Goal: Information Seeking & Learning: Learn about a topic

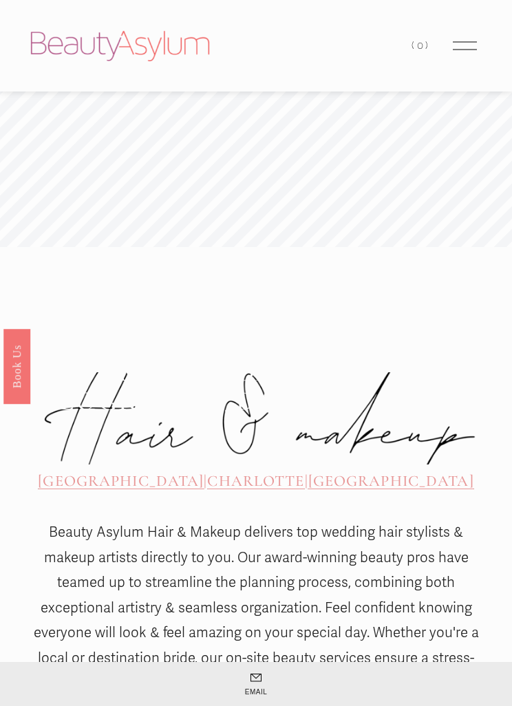
click at [453, 56] on div at bounding box center [465, 46] width 24 height 24
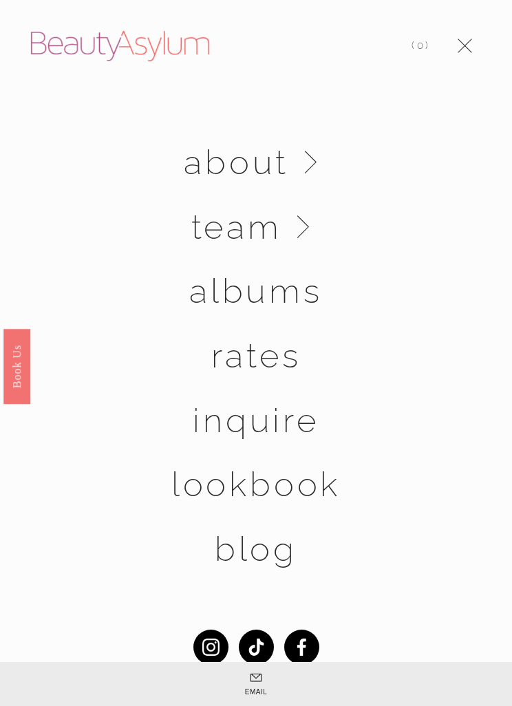
click at [276, 353] on link "Rates" at bounding box center [256, 355] width 90 height 34
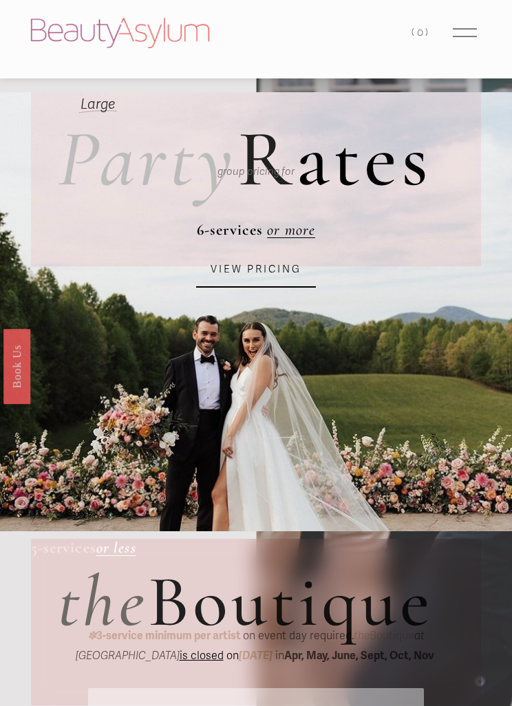
scroll to position [30, 0]
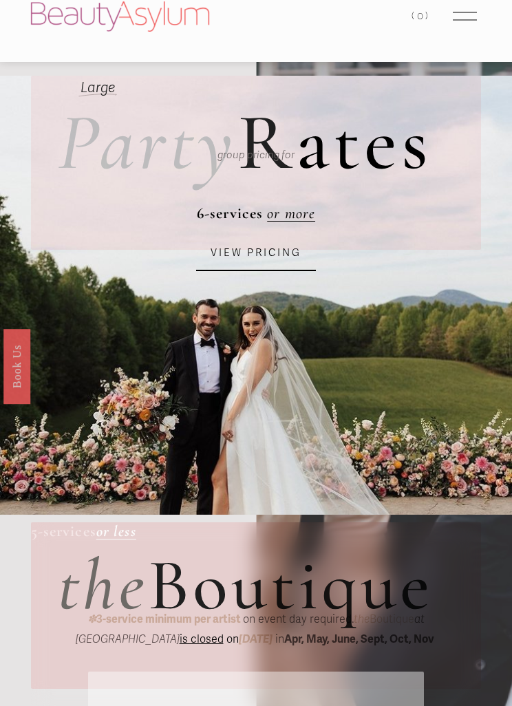
click at [278, 247] on link "VIEW PRICING" at bounding box center [255, 253] width 119 height 36
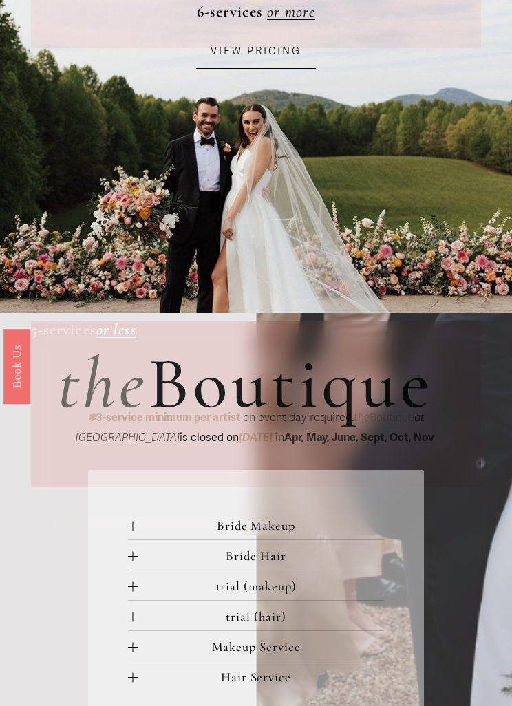
scroll to position [0, 0]
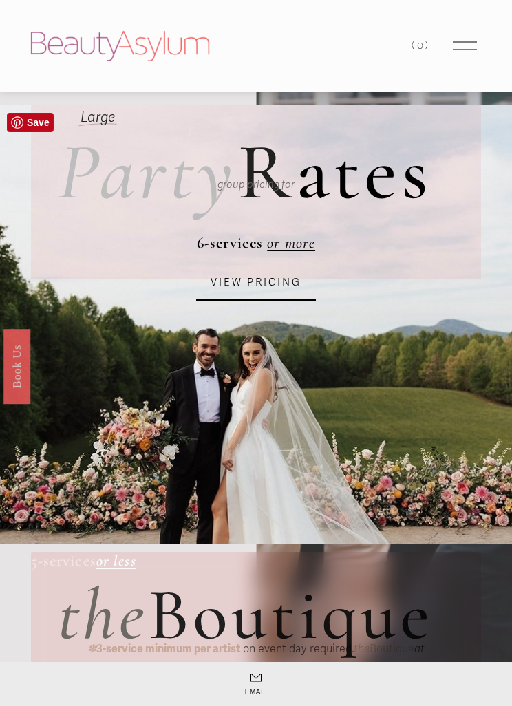
click at [463, 43] on div at bounding box center [465, 46] width 24 height 24
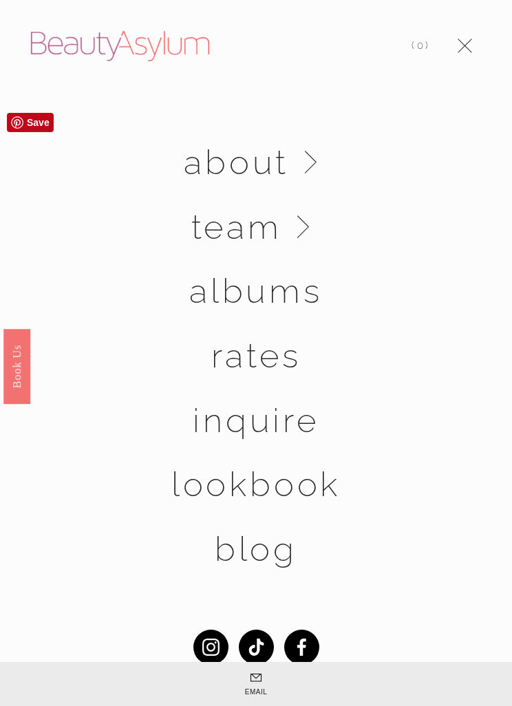
click at [304, 221] on link "Folder: team" at bounding box center [256, 227] width 130 height 34
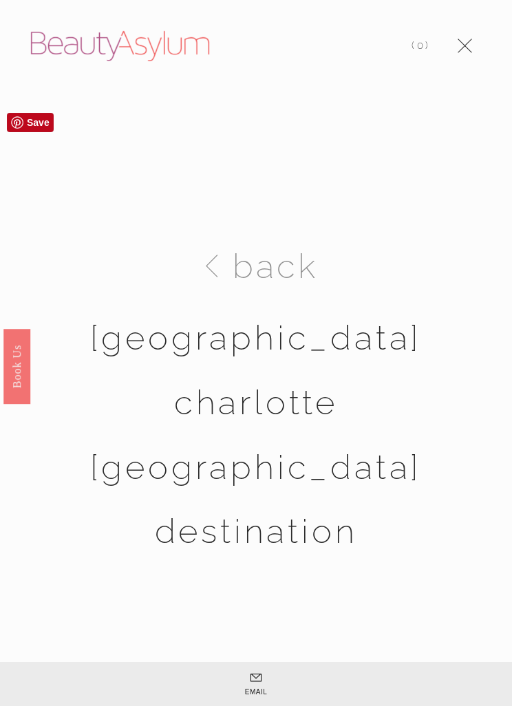
click at [311, 407] on link "Charlotte" at bounding box center [256, 402] width 164 height 34
click at [466, 41] on div at bounding box center [465, 46] width 24 height 24
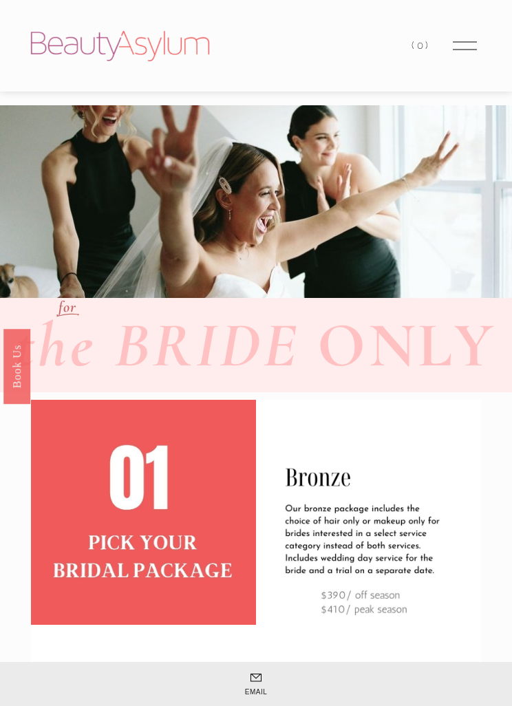
click at [463, 54] on div at bounding box center [465, 46] width 24 height 24
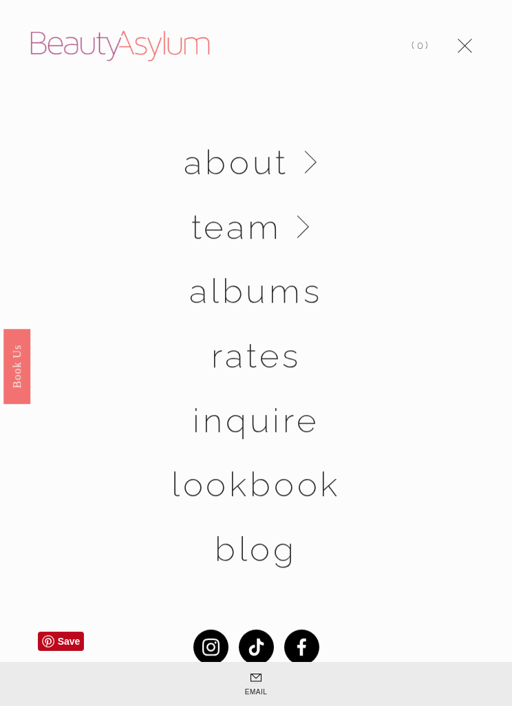
click at [212, 644] on use "Instagram" at bounding box center [210, 646] width 17 height 17
click at [467, 50] on div at bounding box center [465, 46] width 24 height 24
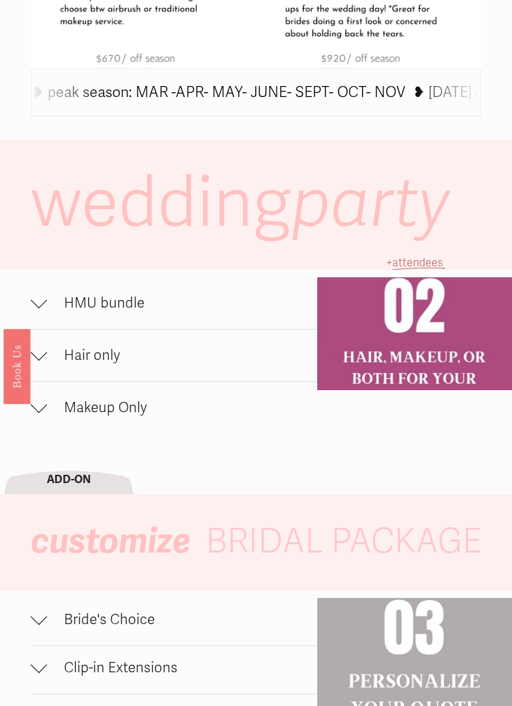
scroll to position [762, 0]
